Goal: Task Accomplishment & Management: Manage account settings

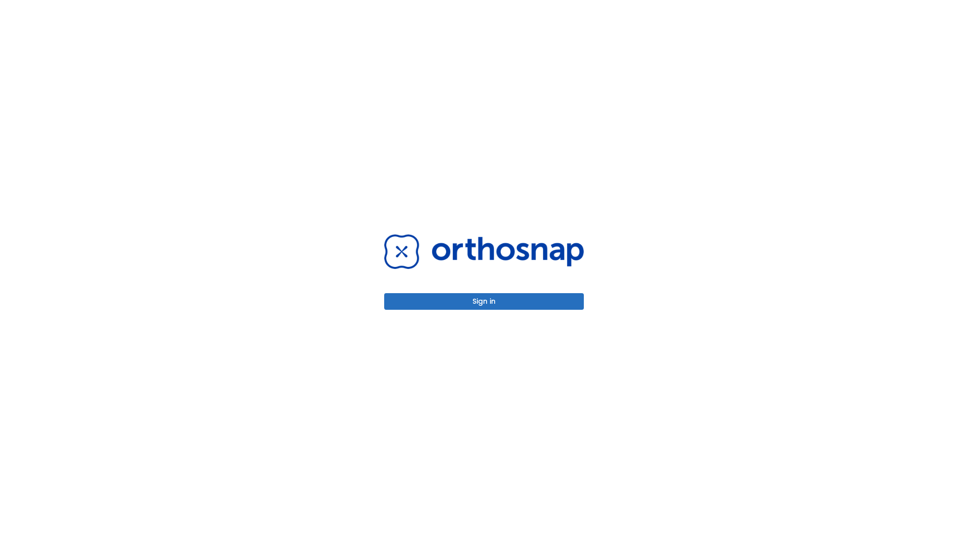
click at [484, 301] on button "Sign in" at bounding box center [484, 301] width 200 height 17
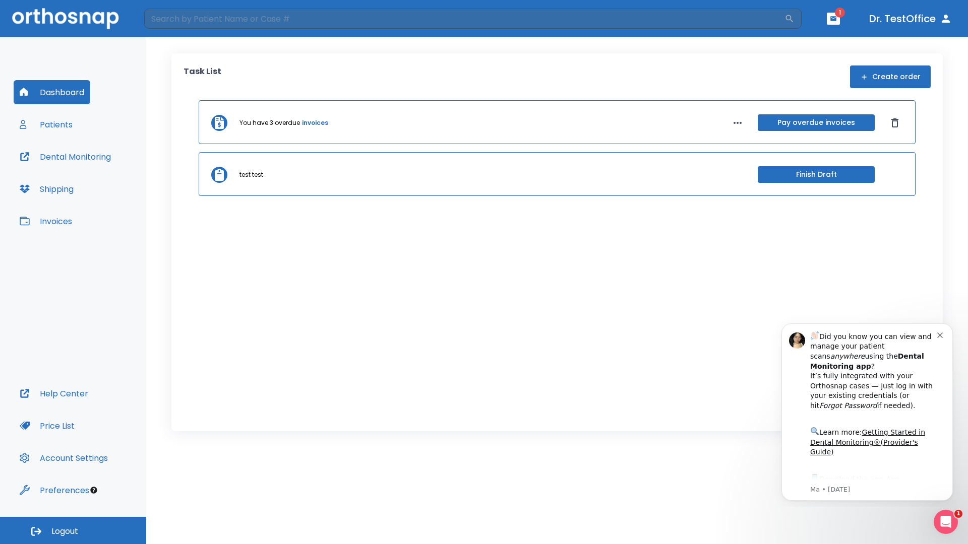
click at [73, 531] on span "Logout" at bounding box center [64, 531] width 27 height 11
